Goal: Check status: Check status

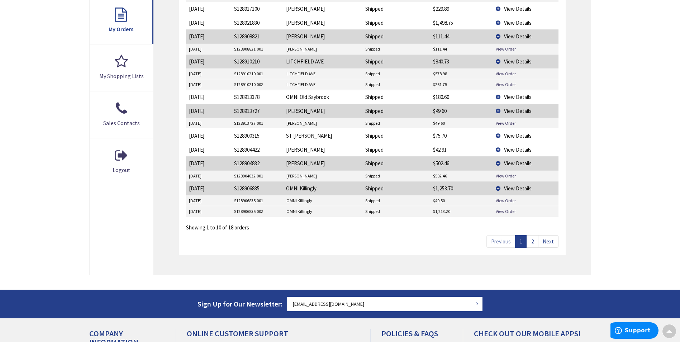
scroll to position [251, 0]
click at [505, 79] on td "View Order" at bounding box center [525, 84] width 65 height 11
click at [506, 77] on link "View Order" at bounding box center [506, 74] width 20 height 6
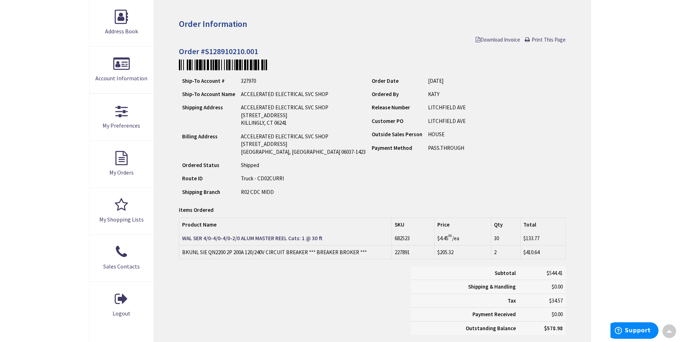
scroll to position [109, 0]
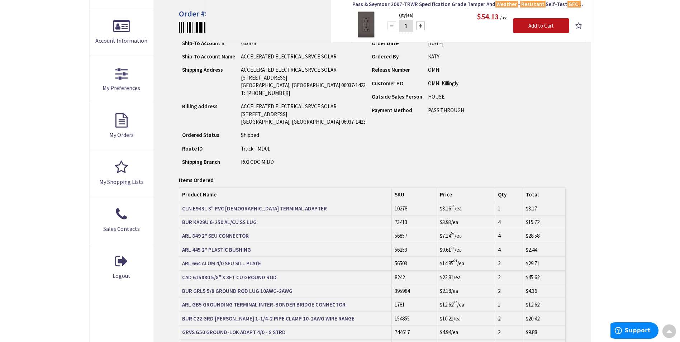
scroll to position [108, 0]
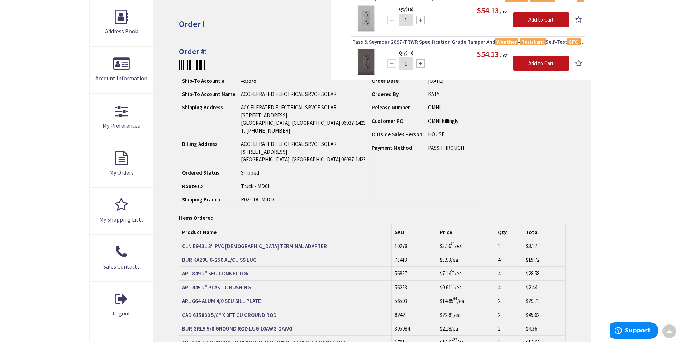
click at [280, 154] on div "ACCELERATED ELECTRICAL SRVCE SOLAR 77 OLD BRICKYARD LN UNIT 6 BERLIN, CT 06037-…" at bounding box center [303, 151] width 125 height 23
